Goal: Navigation & Orientation: Find specific page/section

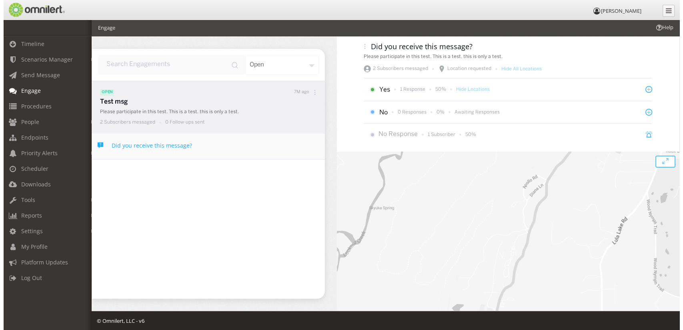
scroll to position [44, 0]
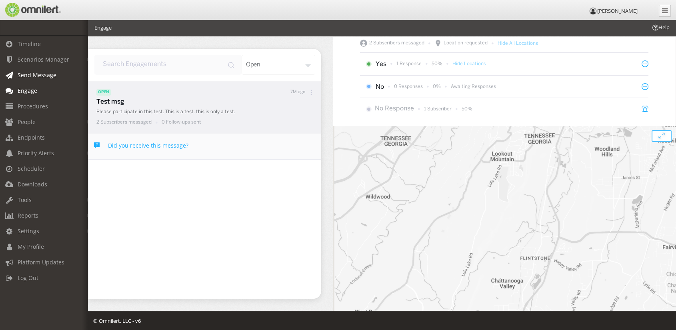
click at [34, 75] on span "Send Message" at bounding box center [37, 75] width 39 height 8
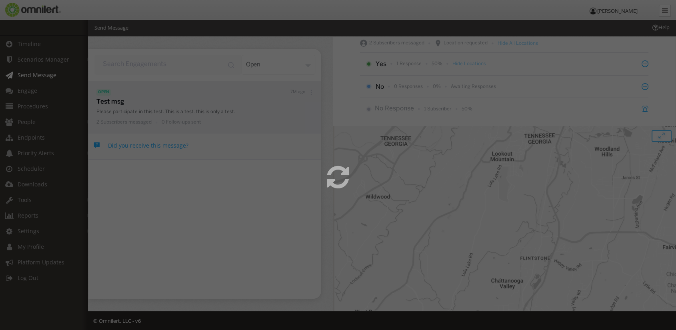
select select
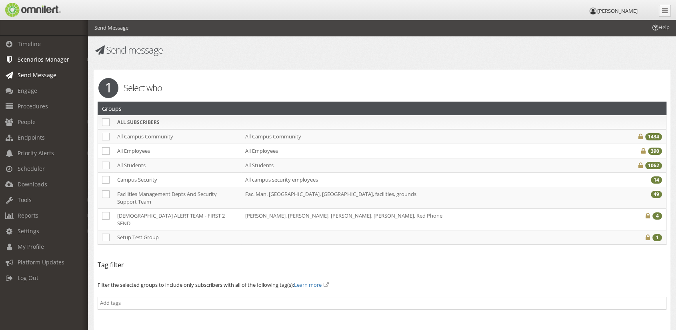
click at [24, 60] on span "Scenarios Manager" at bounding box center [44, 60] width 52 height 8
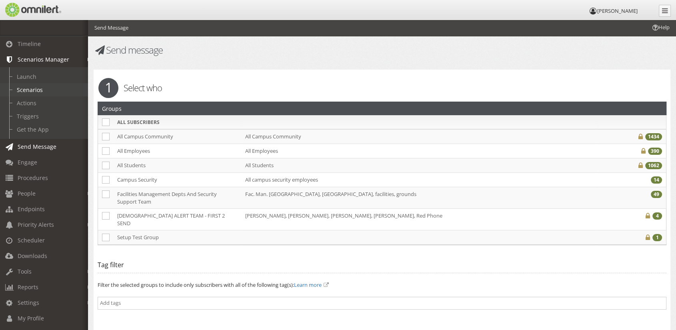
click at [37, 87] on link "Scenarios" at bounding box center [47, 89] width 95 height 13
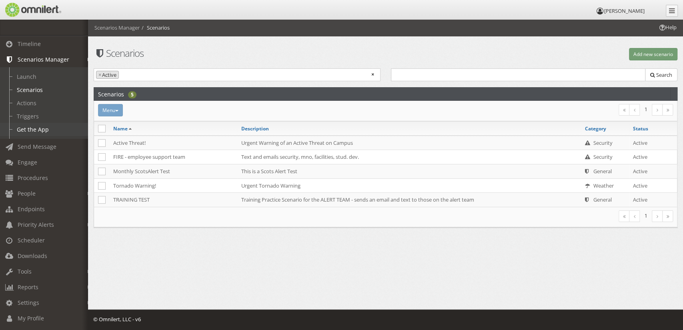
click at [32, 134] on link "Get the App" at bounding box center [47, 129] width 95 height 13
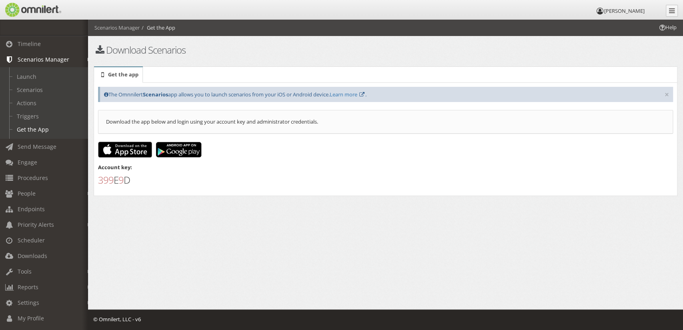
click at [125, 150] on img at bounding box center [125, 150] width 54 height 16
click at [349, 95] on link "Learn more" at bounding box center [344, 94] width 28 height 7
click at [352, 94] on link "Learn more" at bounding box center [344, 94] width 28 height 7
